Goal: Find specific page/section: Find specific page/section

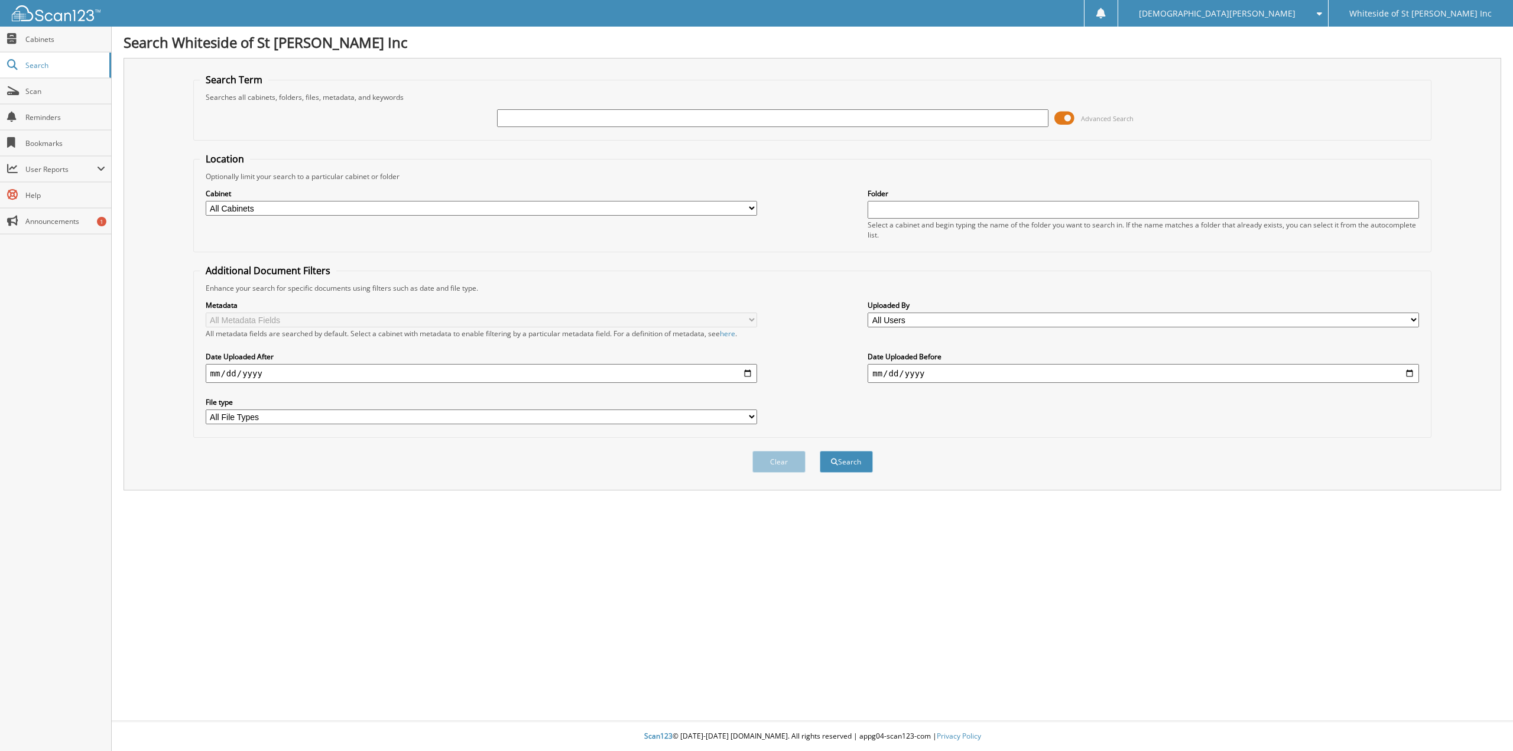
click at [529, 117] on input "text" at bounding box center [773, 118] width 552 height 18
type input "epic restoration"
click at [820, 451] on button "Search" at bounding box center [846, 462] width 53 height 22
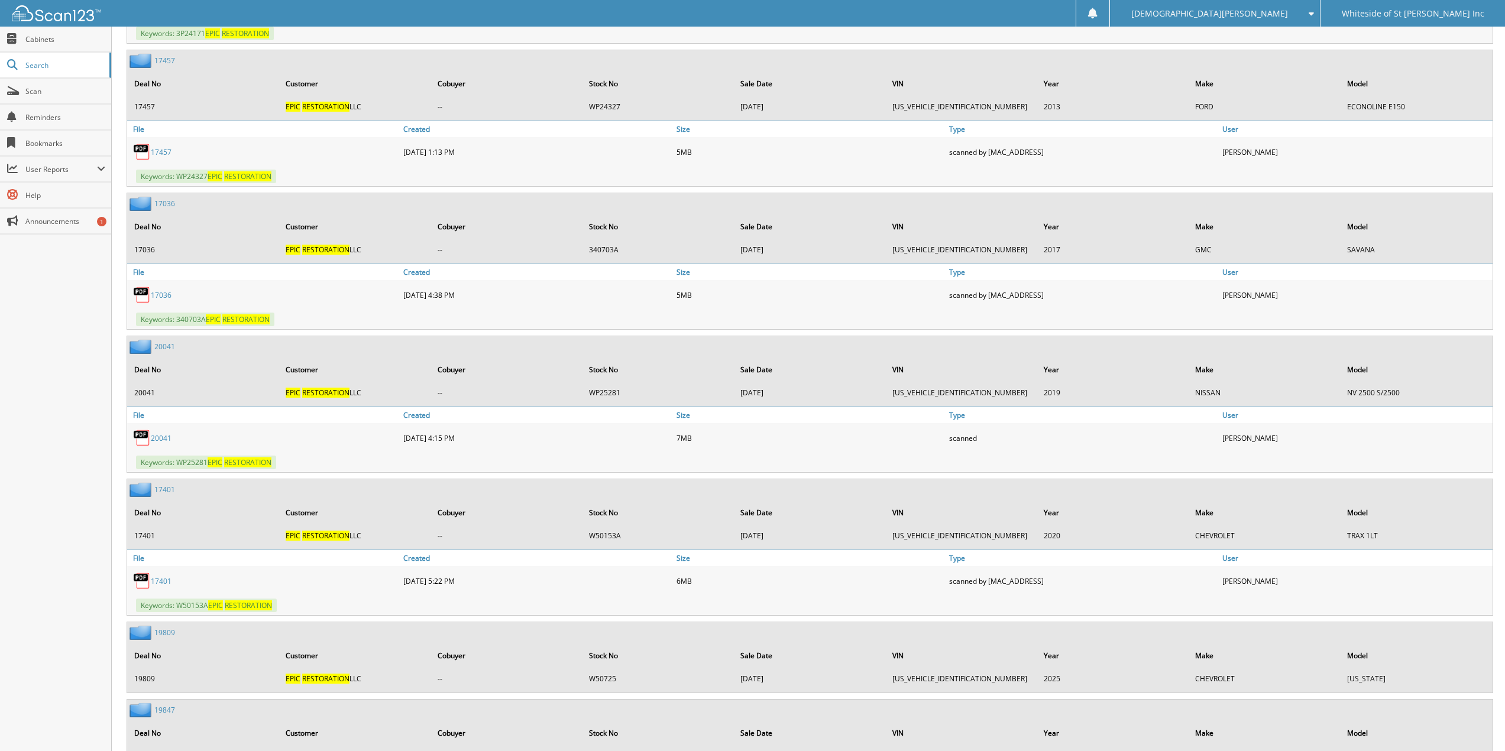
scroll to position [1596, 0]
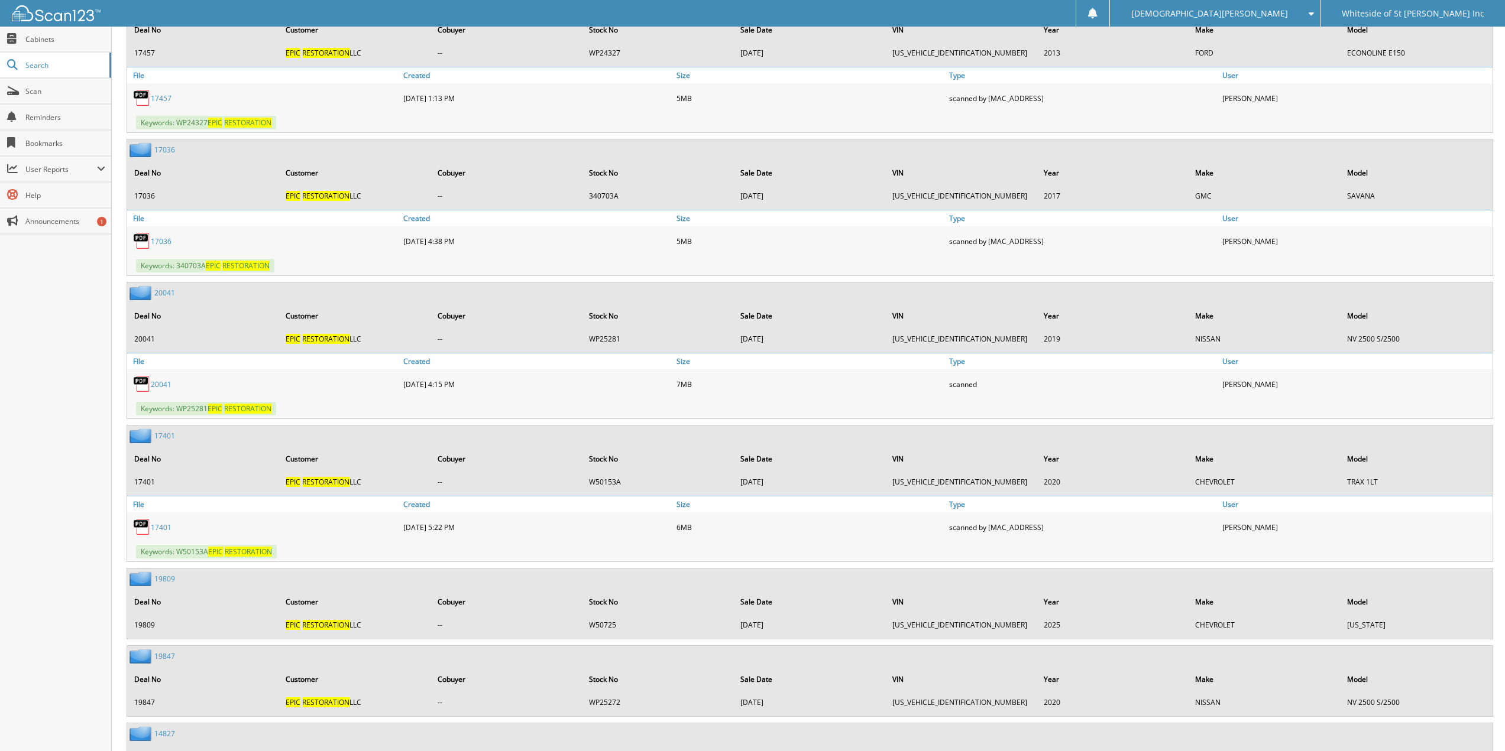
click at [164, 384] on link "20041" at bounding box center [161, 385] width 21 height 10
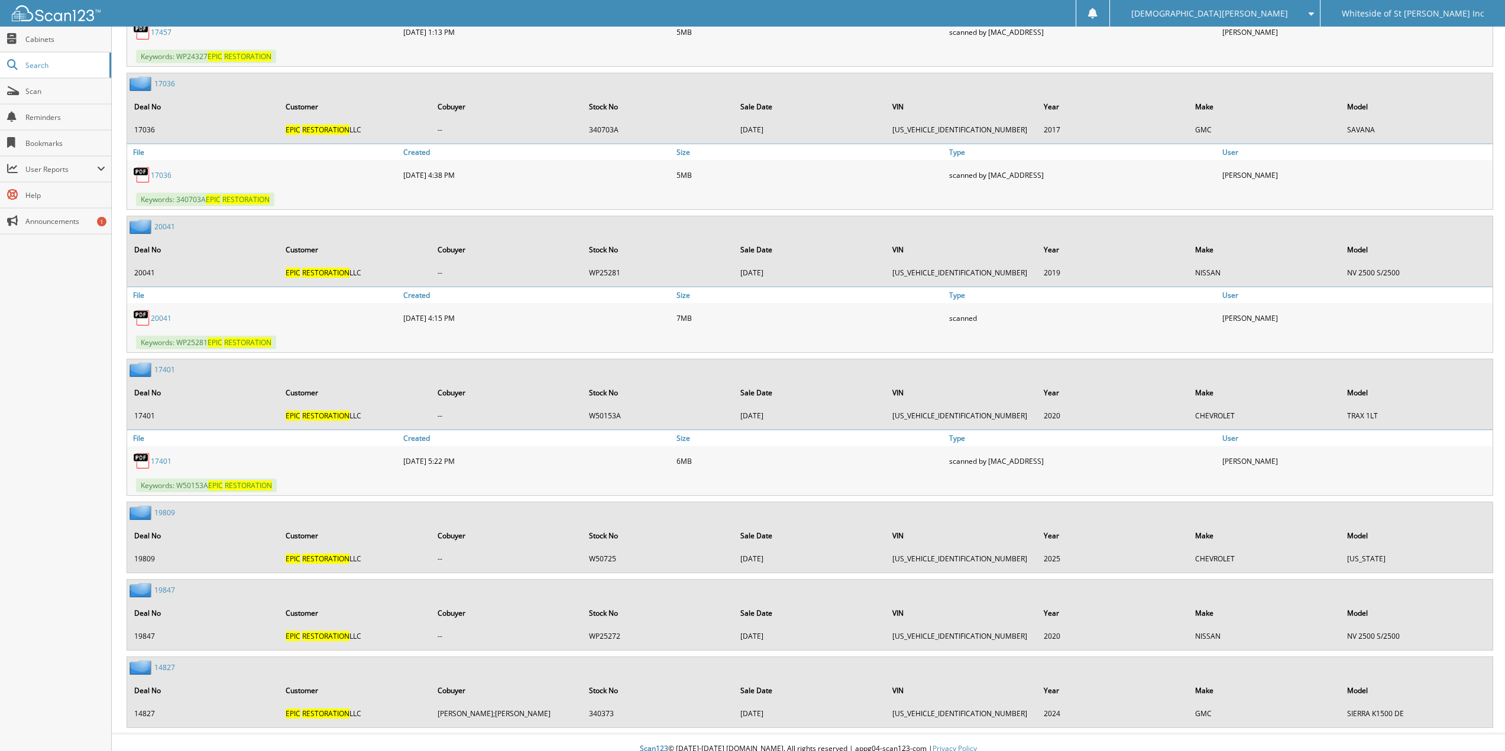
scroll to position [1675, 0]
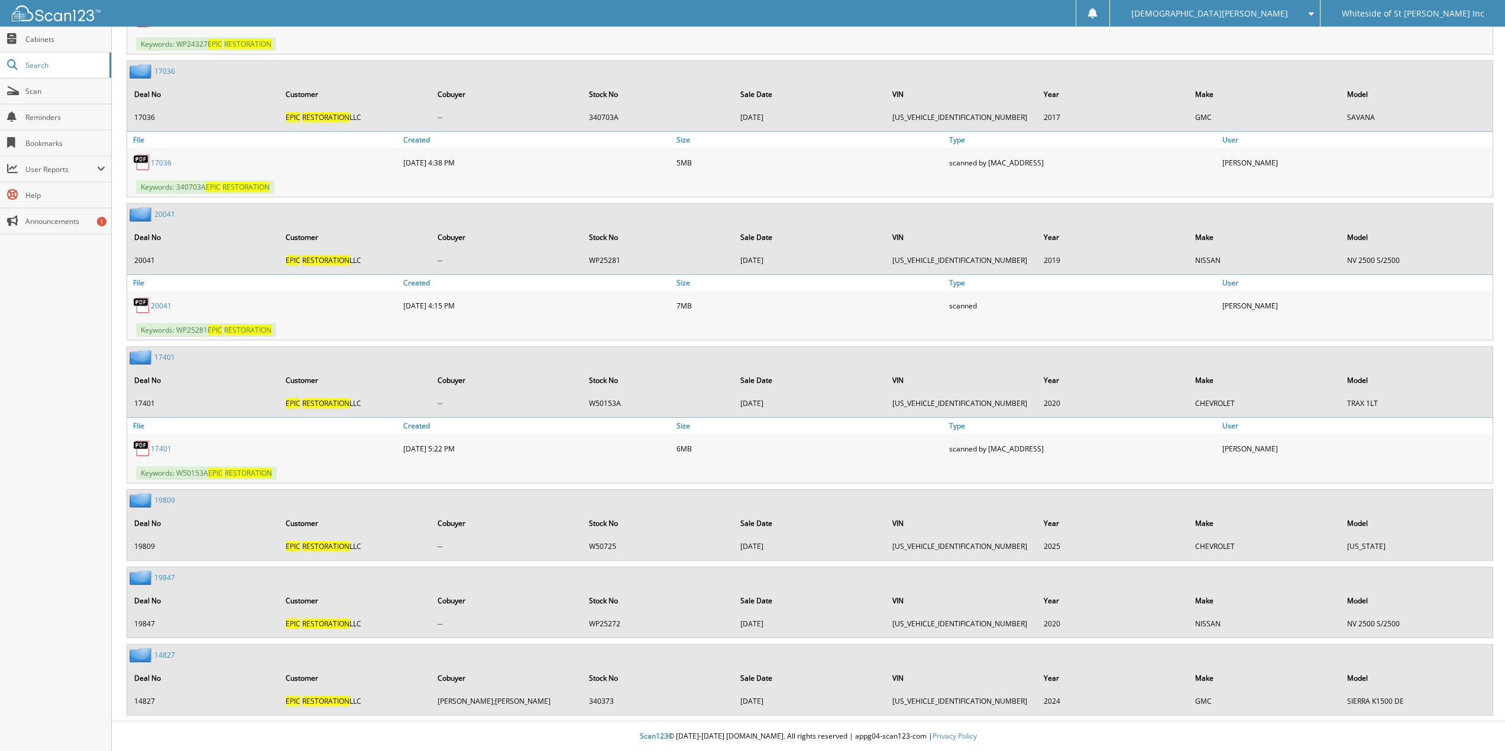
click at [166, 576] on link "19847" at bounding box center [164, 578] width 21 height 10
